Goal: Task Accomplishment & Management: Use online tool/utility

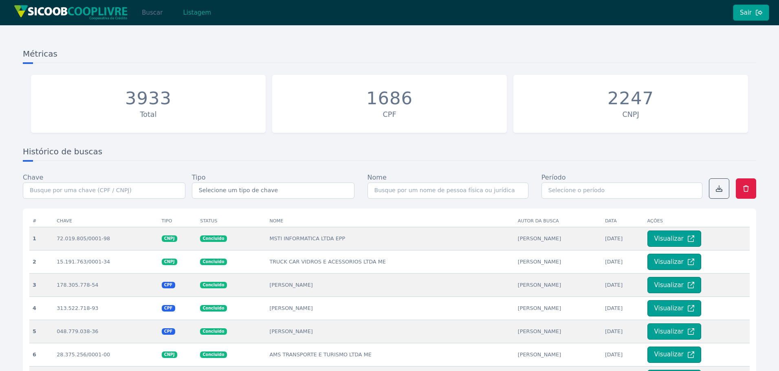
click at [151, 14] on button "Buscar" at bounding box center [152, 12] width 35 height 16
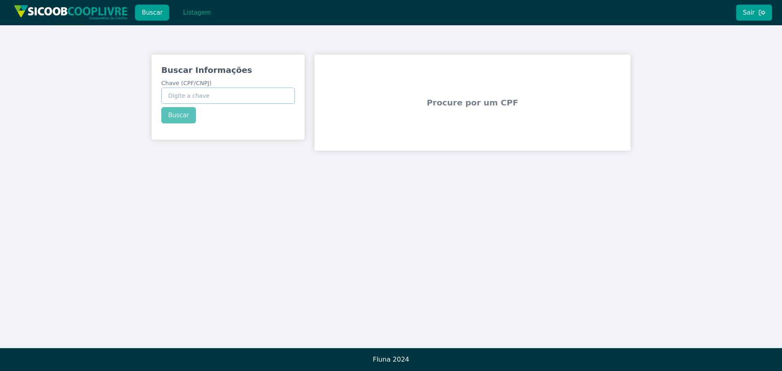
click at [207, 97] on input "Chave (CPF/CNPJ)" at bounding box center [228, 96] width 134 height 16
paste input "393.592.868-85"
type input "393.592.868-85"
click at [179, 119] on button "Buscar" at bounding box center [178, 115] width 35 height 16
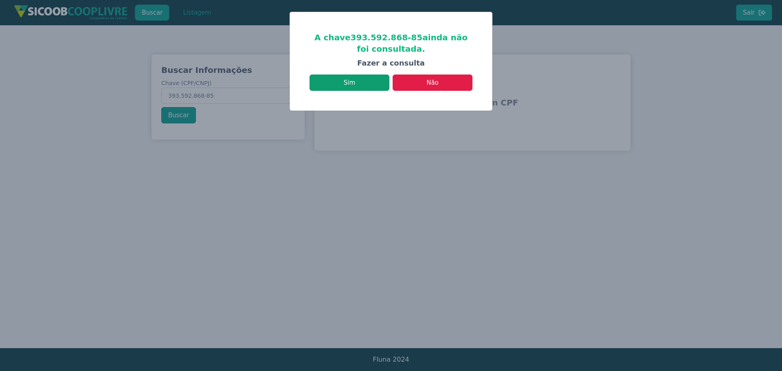
click at [363, 83] on button "Sim" at bounding box center [349, 83] width 80 height 16
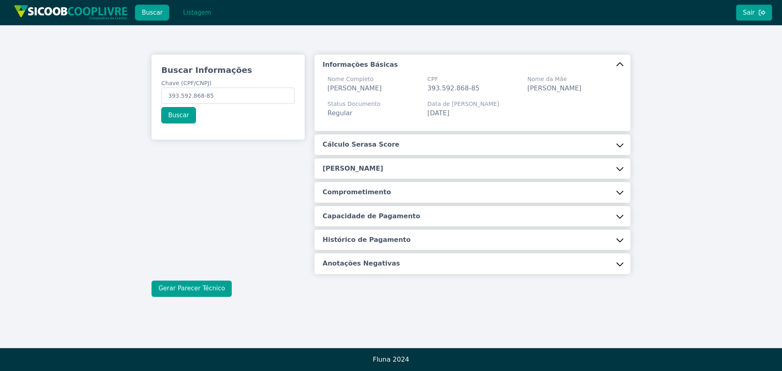
click at [201, 297] on button "Gerar Parecer Técnico" at bounding box center [191, 289] width 80 height 16
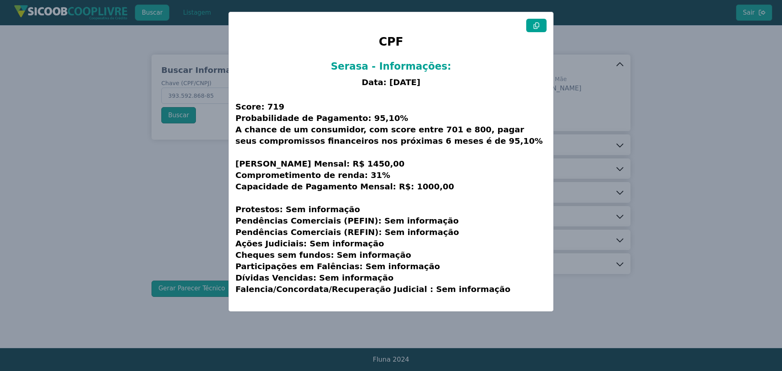
click at [539, 24] on icon at bounding box center [536, 25] width 6 height 7
